Goal: Find specific page/section: Find specific page/section

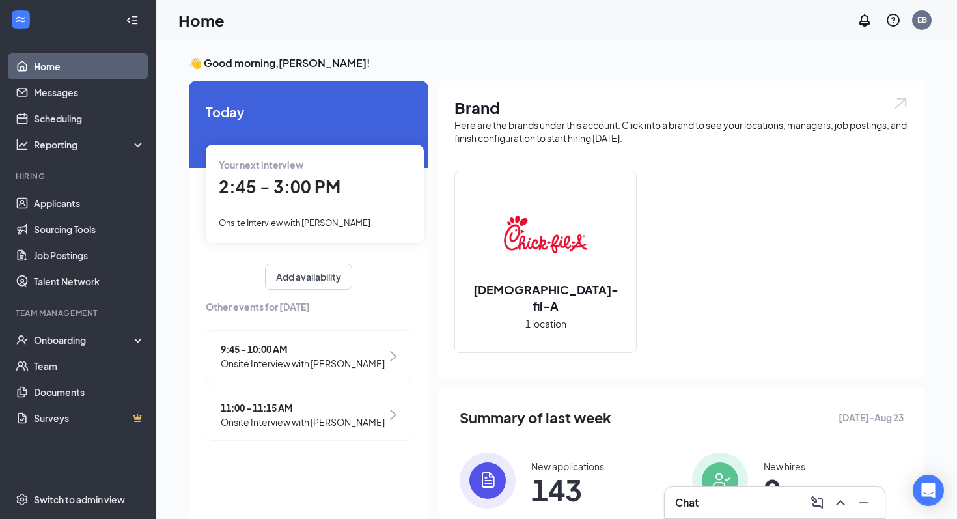
click at [322, 171] on div "Your next interview" at bounding box center [315, 165] width 192 height 14
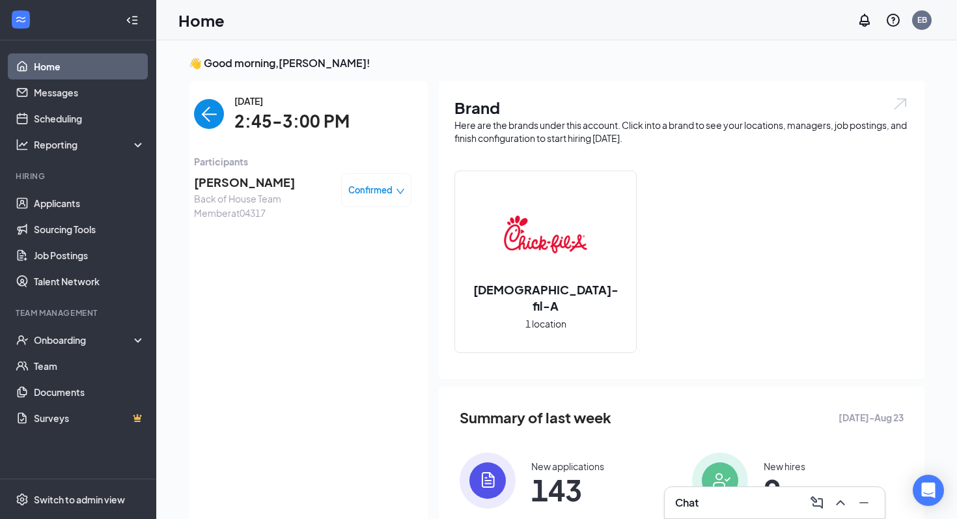
scroll to position [117, 0]
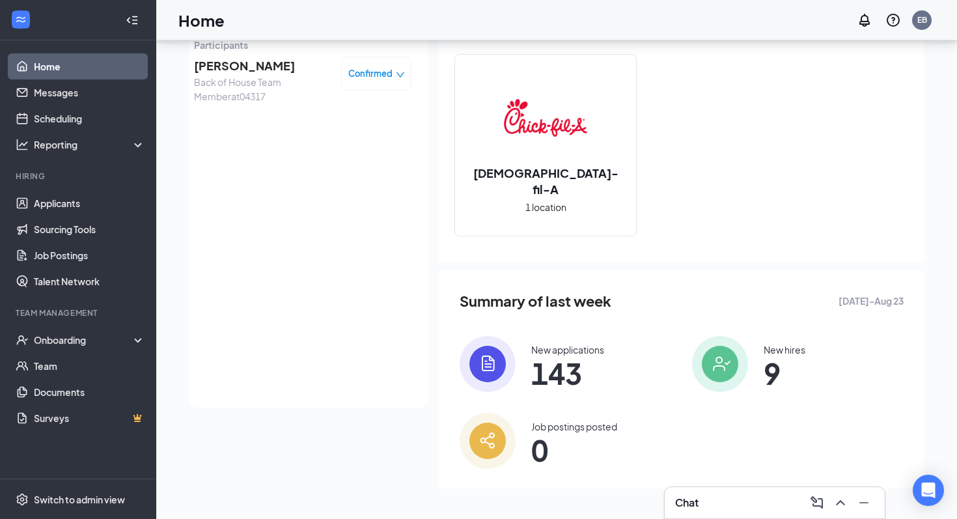
click at [567, 369] on span "143" at bounding box center [567, 372] width 73 height 23
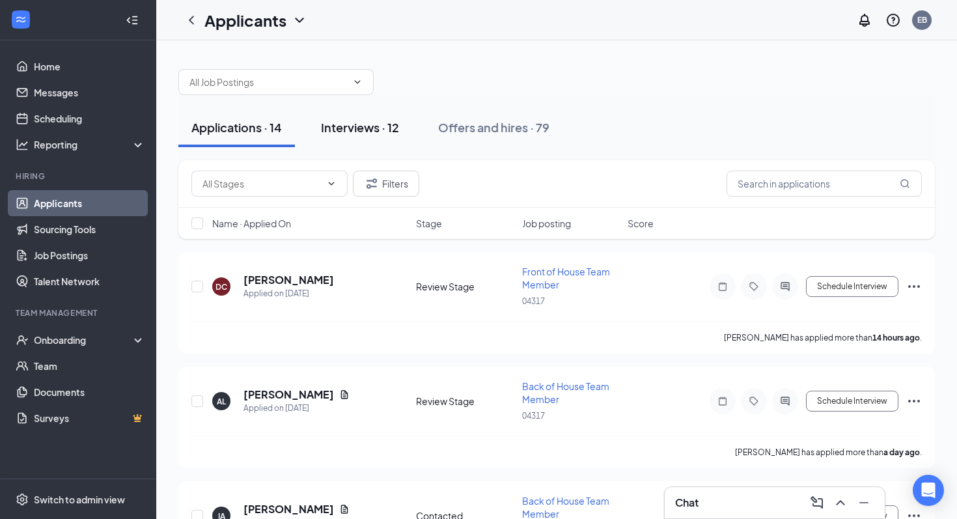
click at [387, 134] on div "Interviews · 12" at bounding box center [360, 127] width 78 height 16
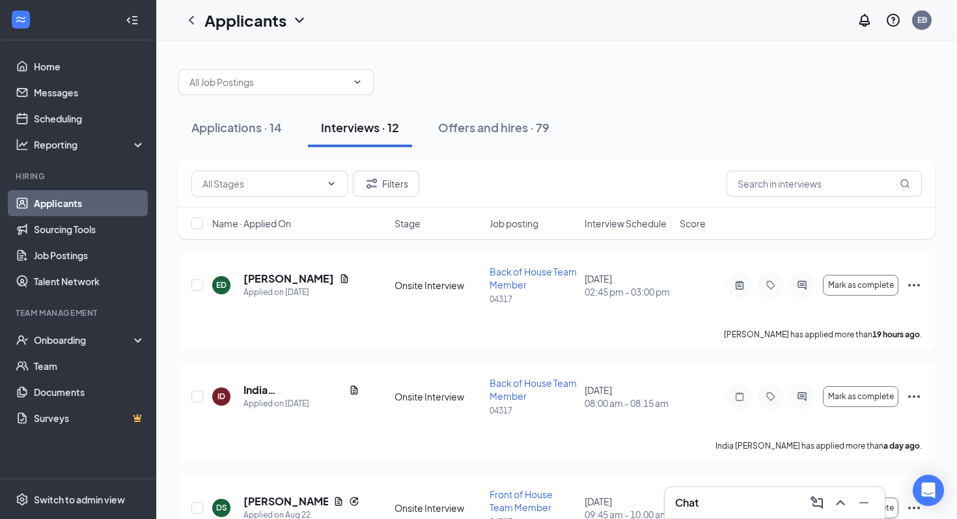
click at [608, 225] on span "Interview Schedule" at bounding box center [626, 223] width 82 height 13
